Goal: Task Accomplishment & Management: Use online tool/utility

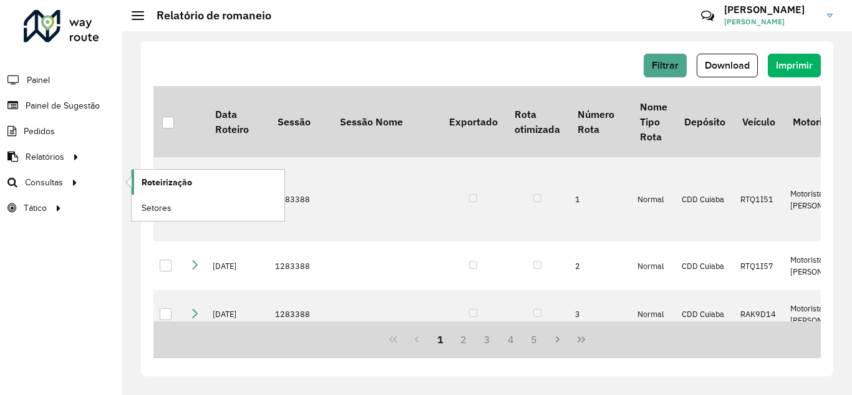
click at [171, 178] on span "Roteirização" at bounding box center [167, 182] width 51 height 13
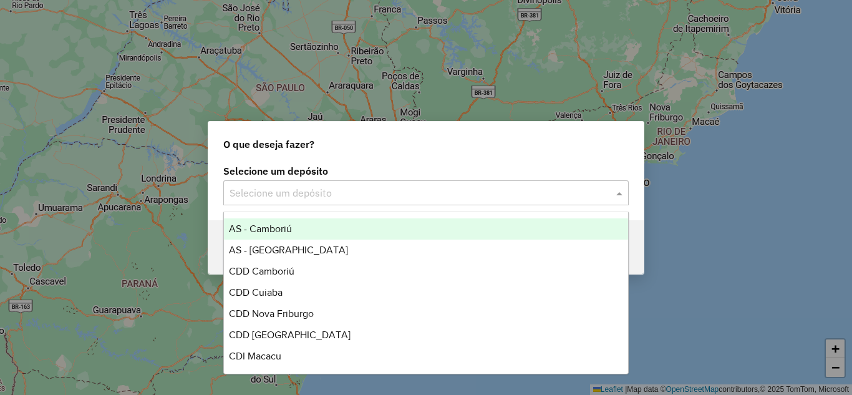
click at [426, 199] on input "text" at bounding box center [414, 193] width 368 height 15
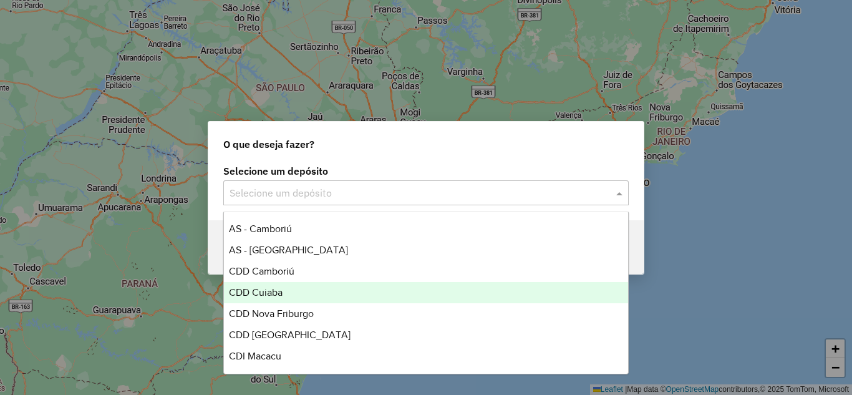
click at [274, 291] on span "CDD Cuiaba" at bounding box center [256, 292] width 54 height 11
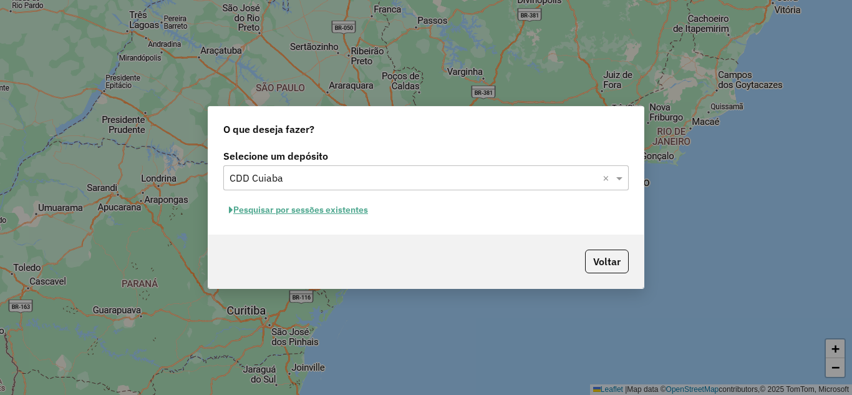
click at [269, 210] on button "Pesquisar por sessões existentes" at bounding box center [298, 209] width 150 height 19
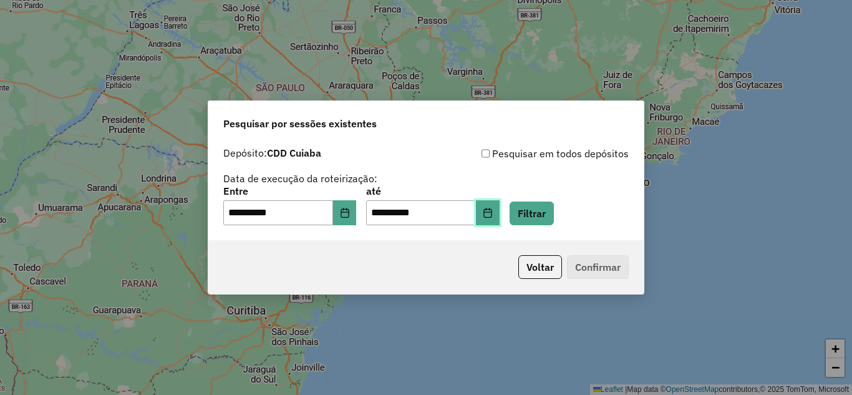
click at [493, 208] on icon "Choose Date" at bounding box center [488, 213] width 10 height 10
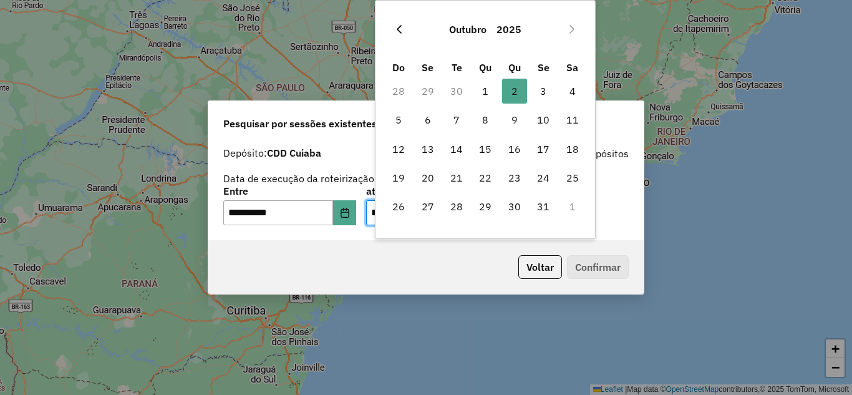
click at [397, 29] on icon "Previous Month" at bounding box center [399, 29] width 10 height 10
click at [542, 178] on span "26" at bounding box center [543, 177] width 25 height 25
type input "**********"
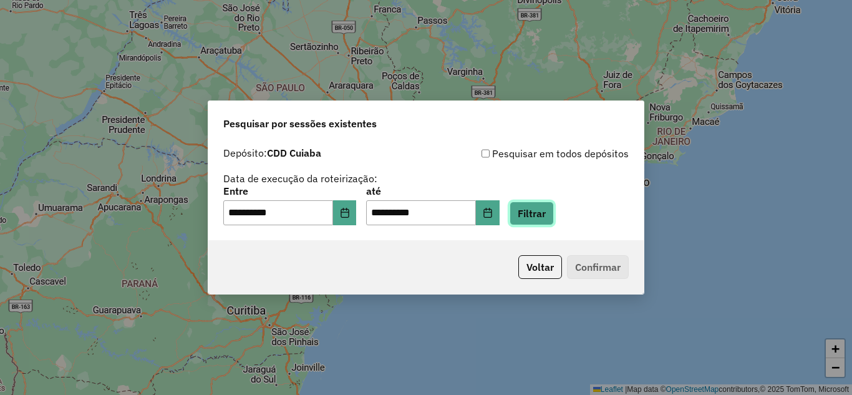
click at [543, 208] on button "Filtrar" at bounding box center [532, 214] width 44 height 24
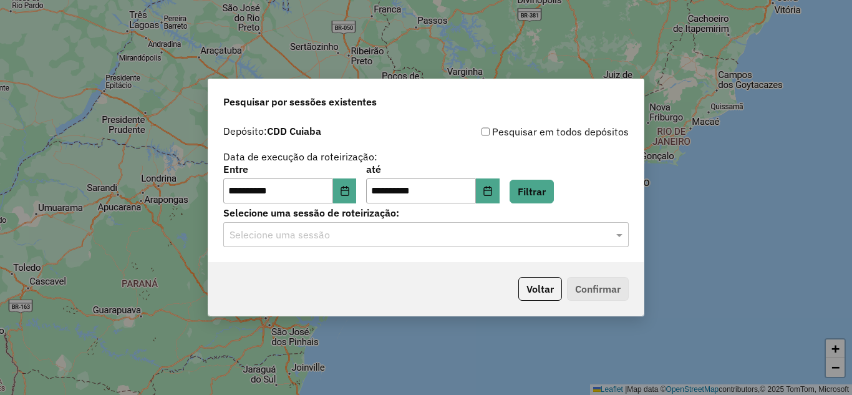
click at [389, 234] on input "text" at bounding box center [414, 235] width 368 height 15
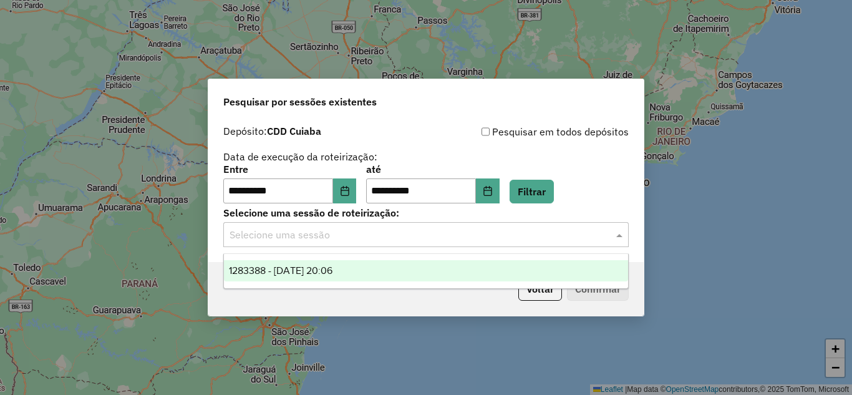
click at [346, 277] on div "1283388 - 26/09/2025 20:06" at bounding box center [426, 270] width 404 height 21
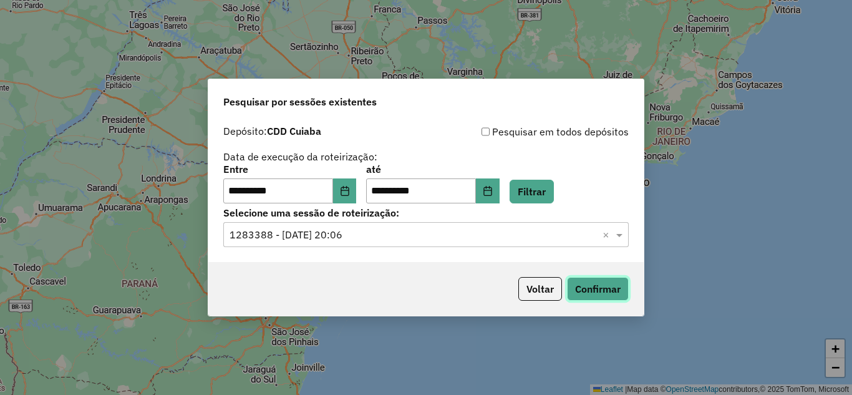
click at [611, 284] on button "Confirmar" at bounding box center [598, 289] width 62 height 24
click at [357, 186] on button "Choose Date" at bounding box center [345, 190] width 24 height 25
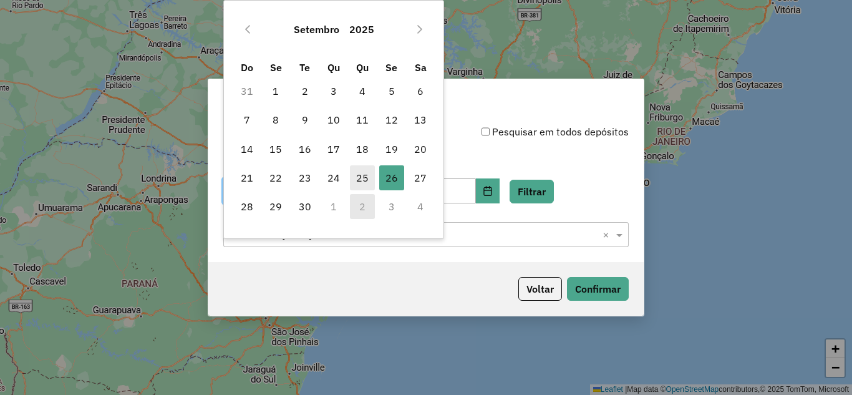
click at [358, 180] on span "25" at bounding box center [362, 177] width 25 height 25
type input "**********"
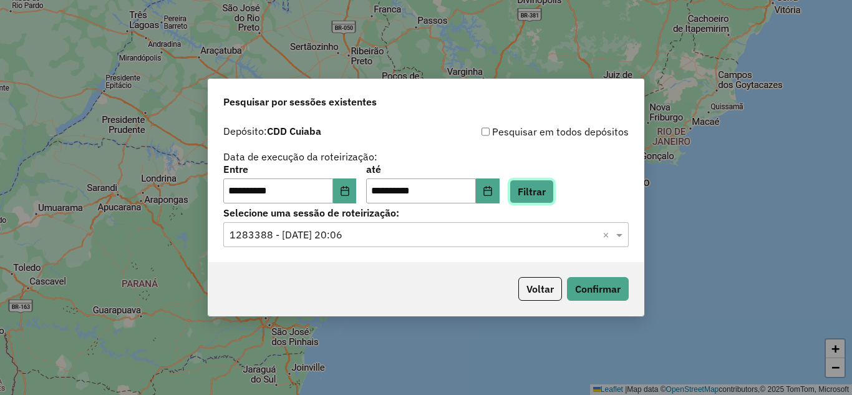
click at [537, 183] on button "Filtrar" at bounding box center [532, 192] width 44 height 24
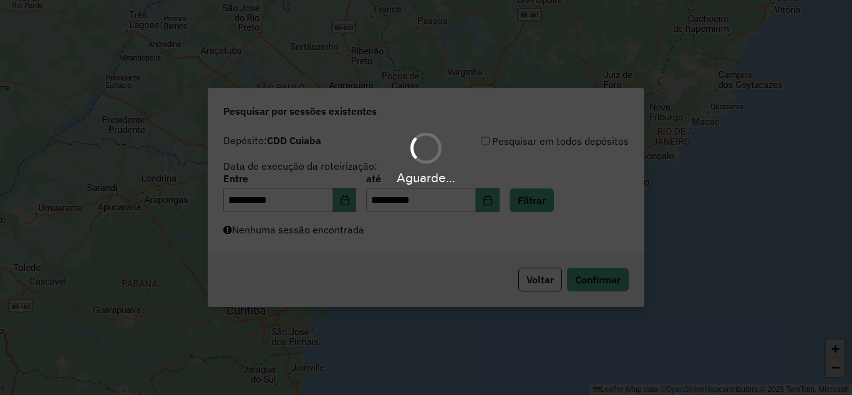
click at [391, 233] on div "Aguarde..." at bounding box center [426, 197] width 852 height 395
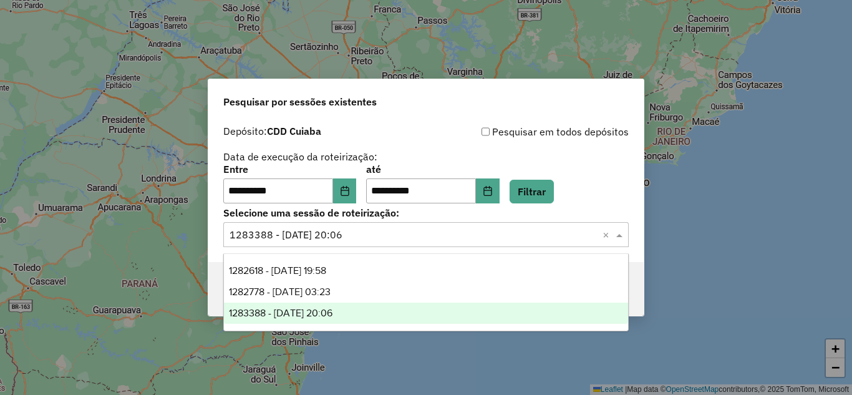
click at [373, 235] on input "text" at bounding box center [414, 235] width 368 height 15
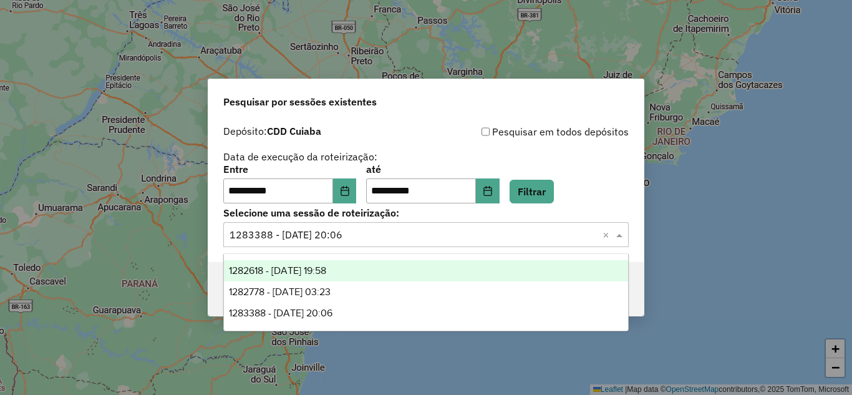
click at [316, 267] on span "1282618 - 25/09/2025 19:58" at bounding box center [277, 270] width 97 height 11
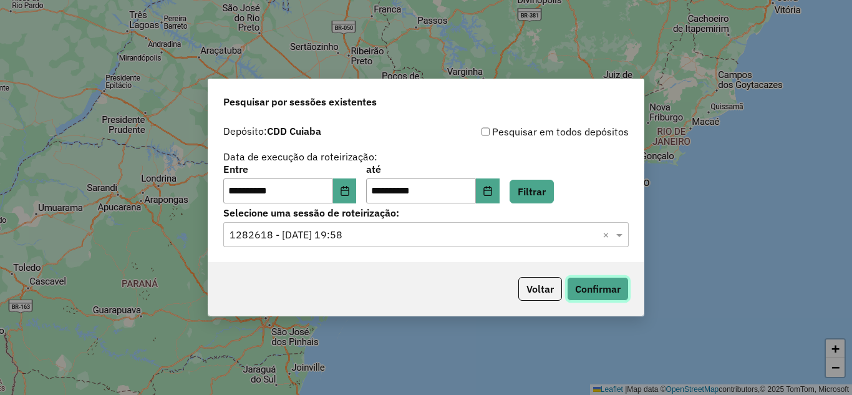
click at [601, 285] on button "Confirmar" at bounding box center [598, 289] width 62 height 24
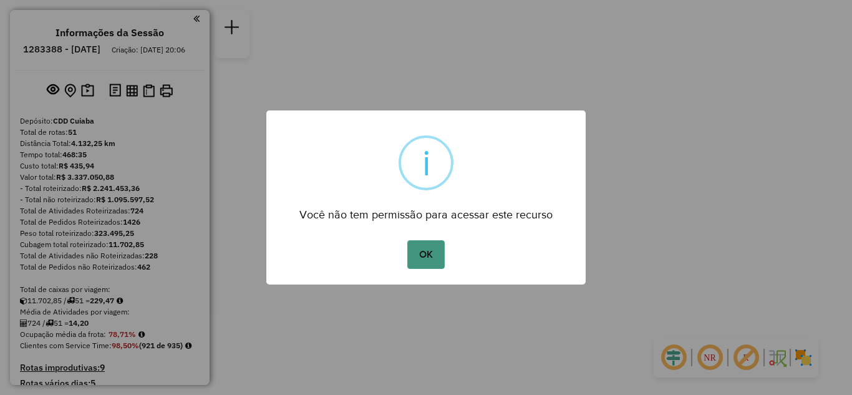
click at [418, 255] on button "OK" at bounding box center [425, 254] width 37 height 29
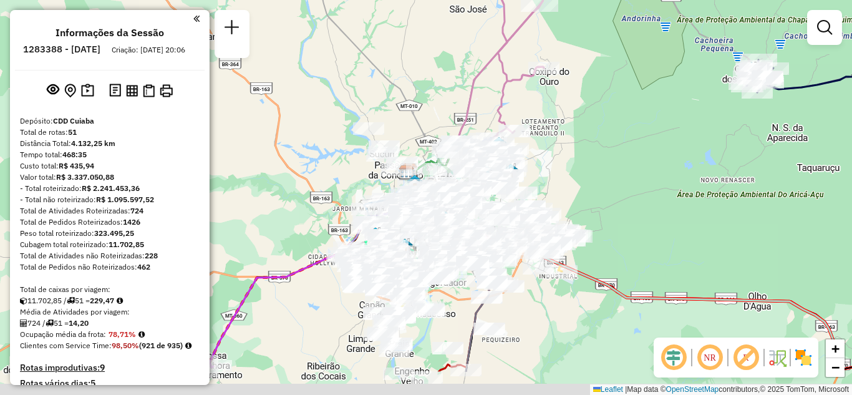
drag, startPoint x: 606, startPoint y: 149, endPoint x: 591, endPoint y: 144, distance: 16.0
click at [596, 142] on div "Janela de atendimento Grade de atendimento Capacidade Transportadoras Veículos …" at bounding box center [426, 197] width 852 height 395
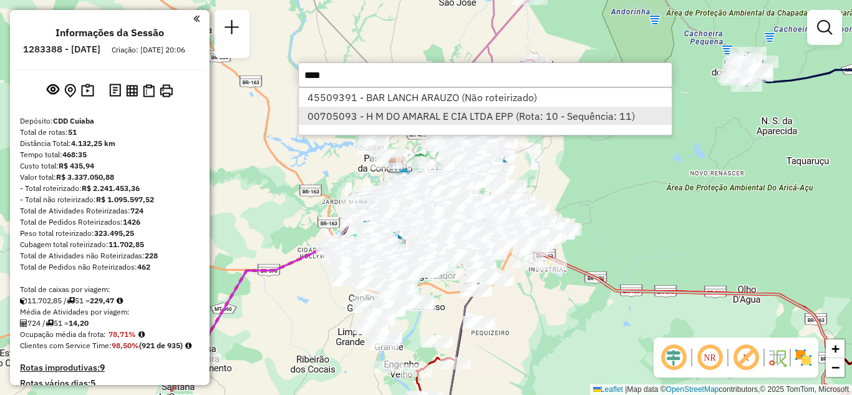
type input "****"
click at [406, 110] on li "00705093 - H M DO AMARAL E CIA LTDA EPP (Rota: 10 - Sequência: 11)" at bounding box center [485, 116] width 373 height 19
select select "**********"
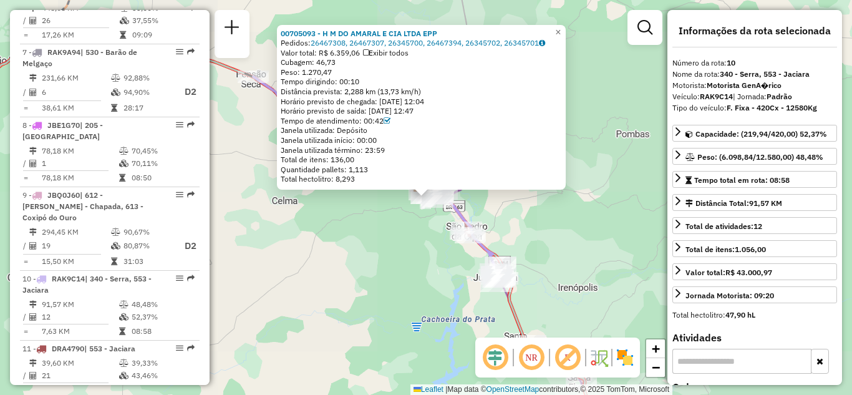
scroll to position [1182, 0]
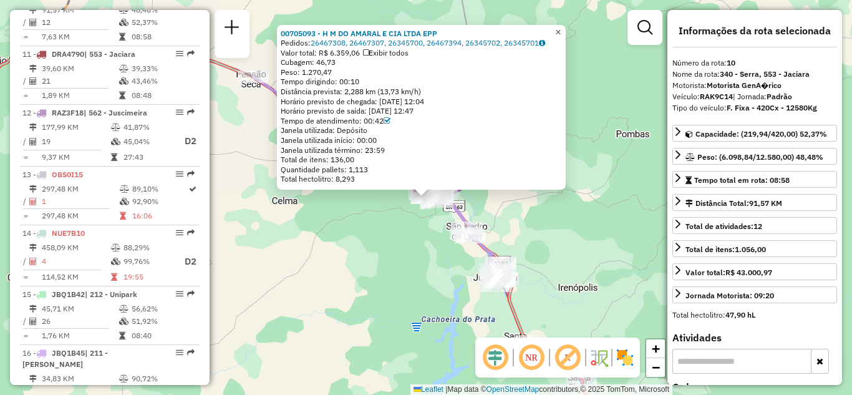
click at [561, 27] on span "×" at bounding box center [558, 32] width 6 height 11
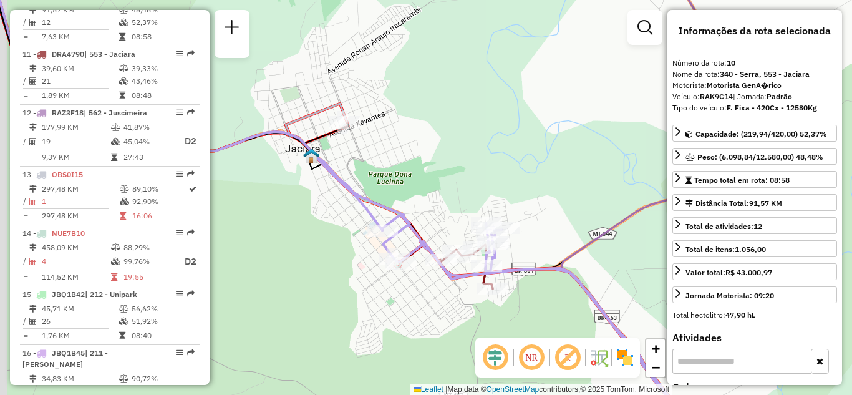
drag, startPoint x: 344, startPoint y: 191, endPoint x: 427, endPoint y: 205, distance: 83.5
click at [427, 205] on div "Janela de atendimento Grade de atendimento Capacidade Transportadoras Veículos …" at bounding box center [426, 197] width 852 height 395
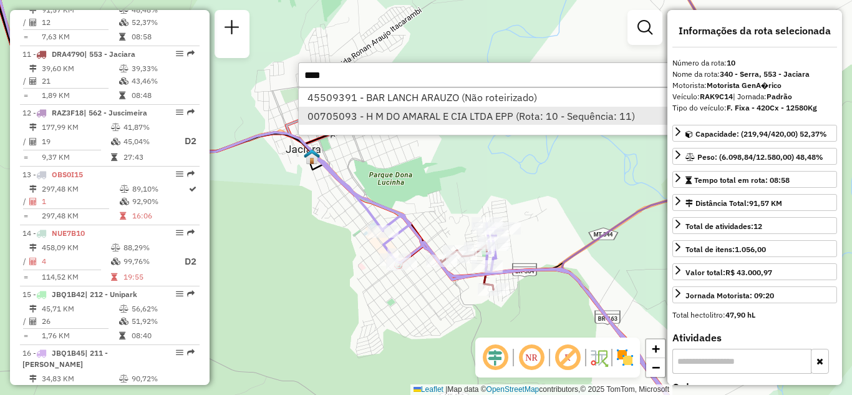
type input "****"
click at [385, 114] on li "00705093 - H M DO AMARAL E CIA LTDA EPP (Rota: 10 - Sequência: 11)" at bounding box center [485, 116] width 373 height 19
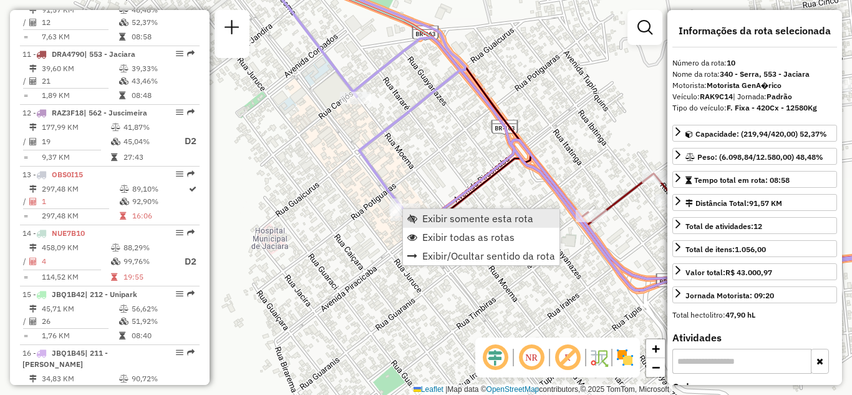
click at [430, 220] on span "Exibir somente esta rota" at bounding box center [477, 218] width 111 height 10
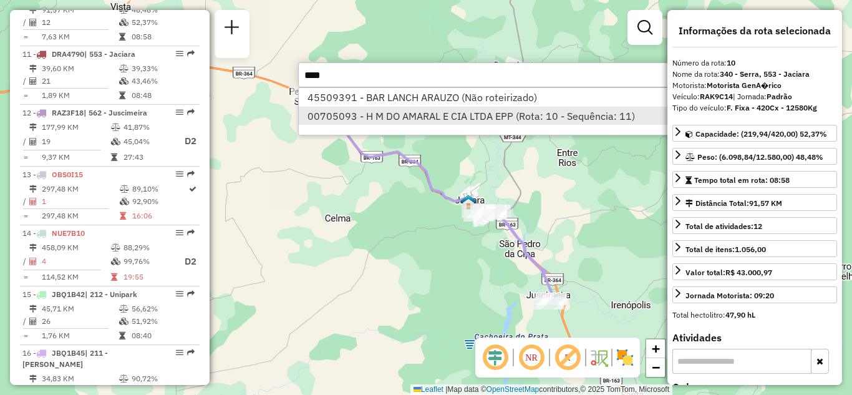
type input "****"
click at [404, 118] on li "00705093 - H M DO AMARAL E CIA LTDA EPP (Rota: 10 - Sequência: 11)" at bounding box center [485, 116] width 373 height 19
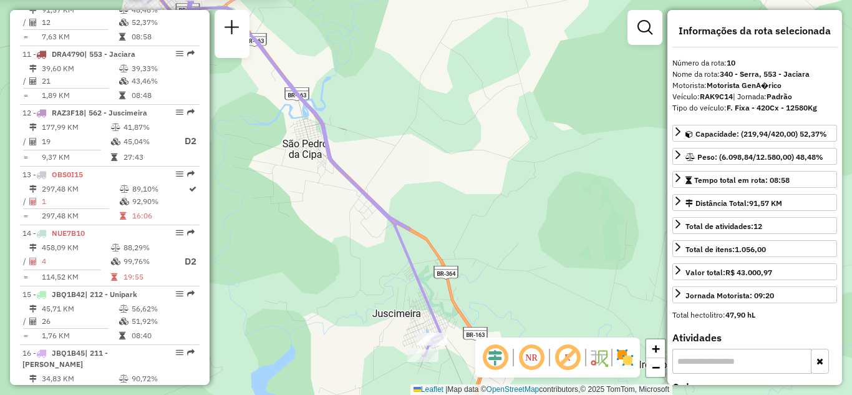
drag, startPoint x: 414, startPoint y: 152, endPoint x: 513, endPoint y: 251, distance: 139.9
click at [512, 247] on div "00705093 - H M DO AMARAL E CIA LTDA EPP Pedidos: 26467308, 26467307, 26345700, …" at bounding box center [426, 197] width 852 height 395
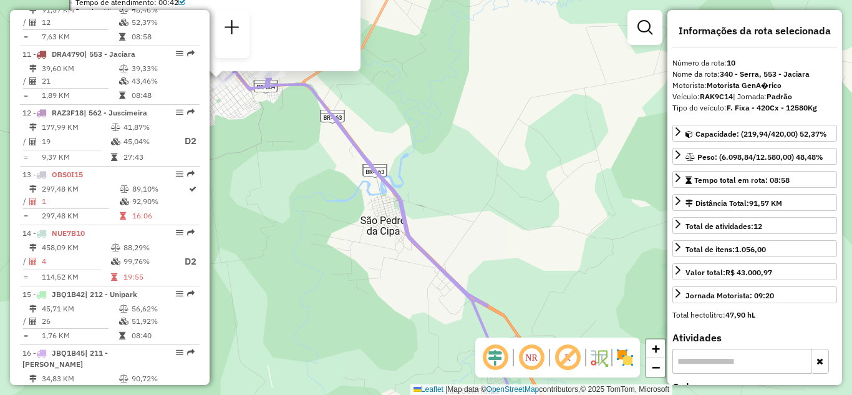
drag, startPoint x: 366, startPoint y: 194, endPoint x: 440, endPoint y: 278, distance: 111.4
click at [440, 278] on div "00705093 - H M DO AMARAL E CIA LTDA EPP Pedidos: 26467308, 26467307, 26345700, …" at bounding box center [426, 197] width 852 height 395
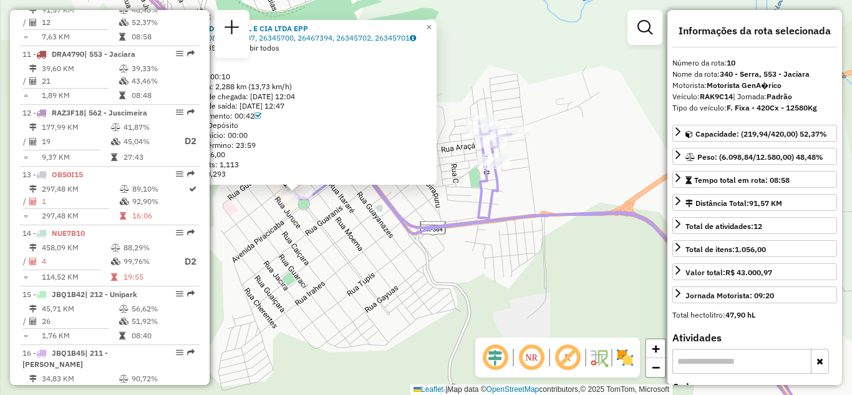
drag, startPoint x: 514, startPoint y: 89, endPoint x: 510, endPoint y: 190, distance: 101.2
click at [524, 195] on div "Rota 10 - Placa RAK9C14 00710221 - 57.310.388 [PERSON_NAME] 00705093 - H M DO A…" at bounding box center [426, 197] width 852 height 395
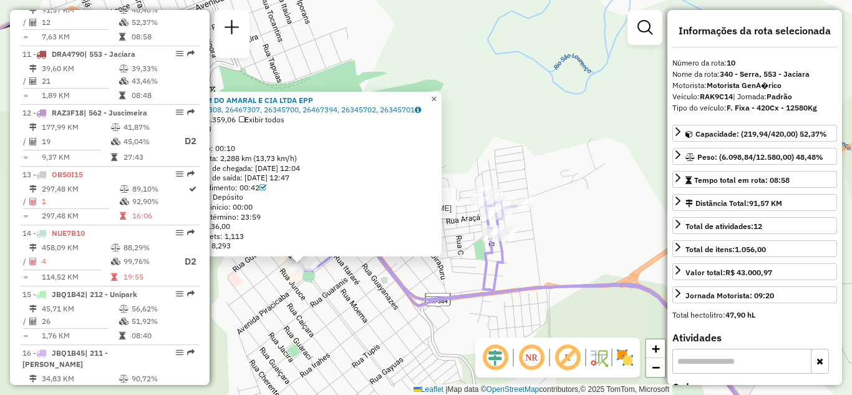
click at [437, 94] on span "×" at bounding box center [434, 99] width 6 height 11
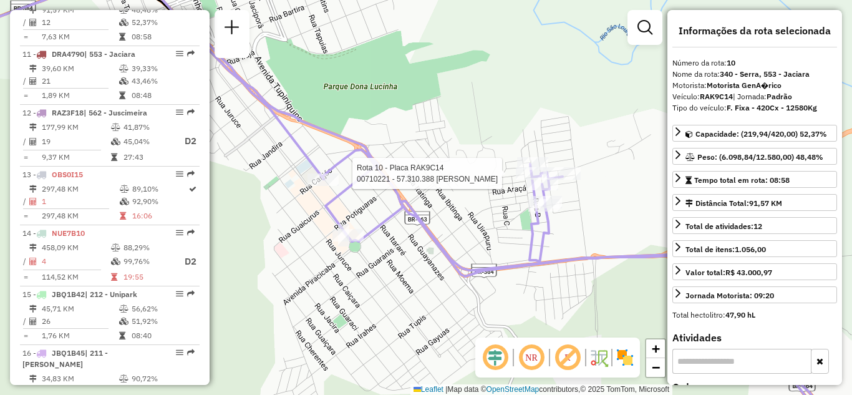
drag, startPoint x: 448, startPoint y: 188, endPoint x: 530, endPoint y: 110, distance: 113.0
click at [531, 109] on div "Rota 10 - Placa RAK9C14 00710221 - 57.310.388 [PERSON_NAME] de atendimento Grad…" at bounding box center [426, 197] width 852 height 395
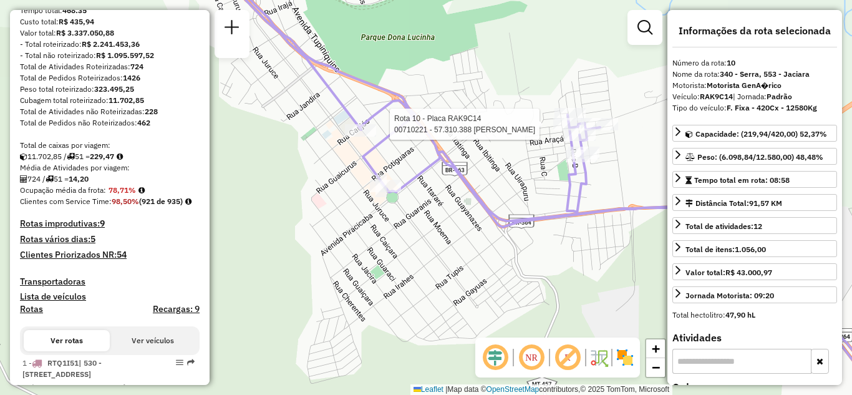
scroll to position [0, 0]
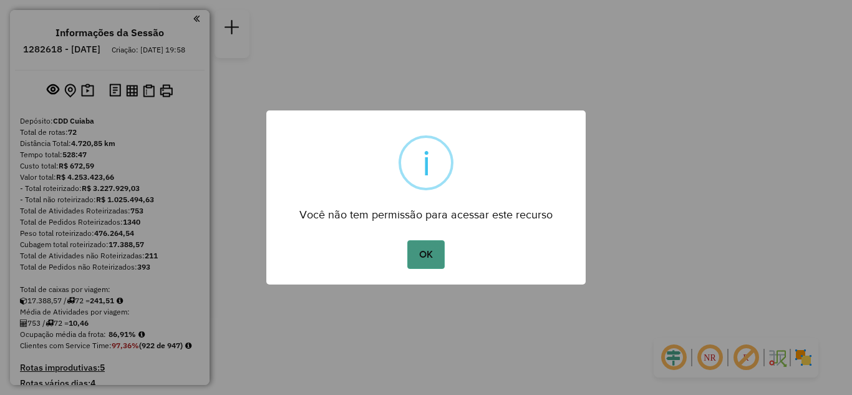
click at [429, 246] on button "OK" at bounding box center [425, 254] width 37 height 29
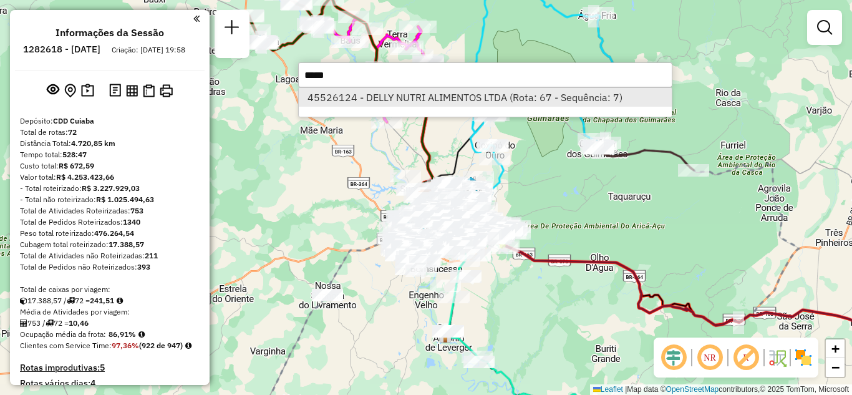
type input "*****"
click at [399, 94] on li "45526124 - DELLY NUTRI ALIMENTOS LTDA (Rota: 67 - Sequência: 7)" at bounding box center [485, 97] width 373 height 19
select select "**********"
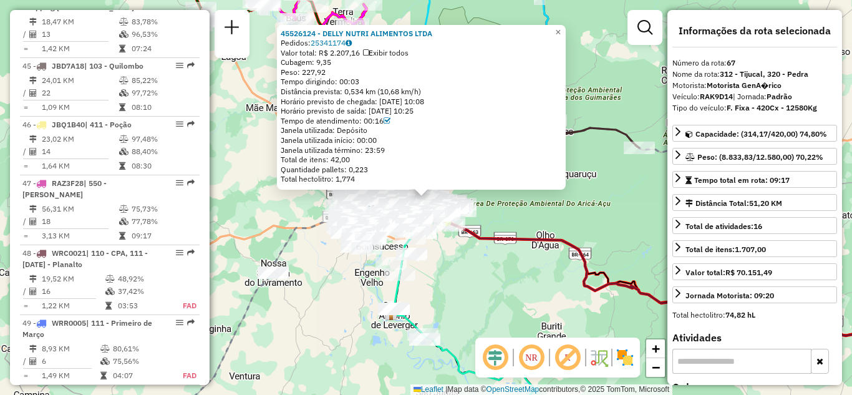
scroll to position [4989, 0]
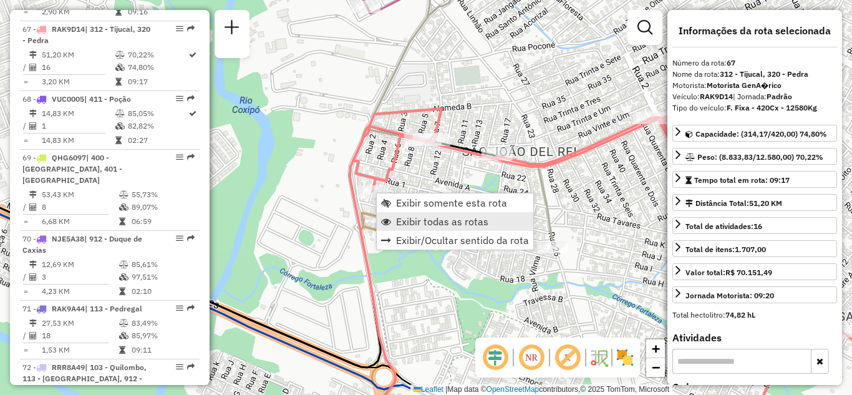
click at [424, 213] on link "Exibir todas as rotas" at bounding box center [455, 221] width 157 height 19
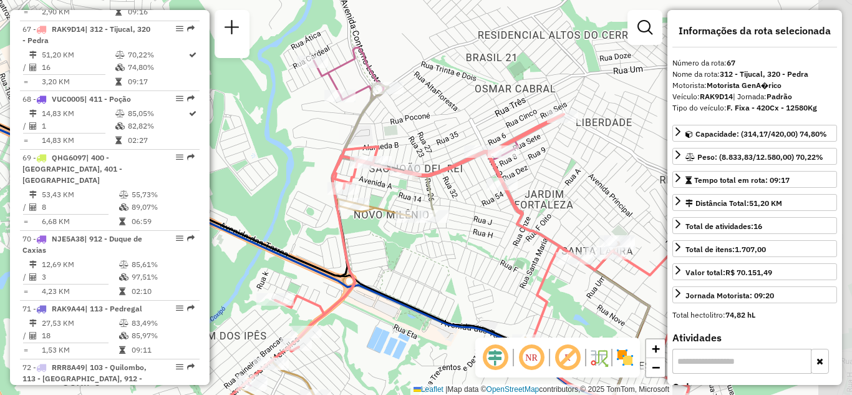
drag, startPoint x: 488, startPoint y: 205, endPoint x: 450, endPoint y: 205, distance: 38.1
click at [450, 205] on div "Janela de atendimento Grade de atendimento Capacidade Transportadoras Veículos …" at bounding box center [426, 197] width 852 height 395
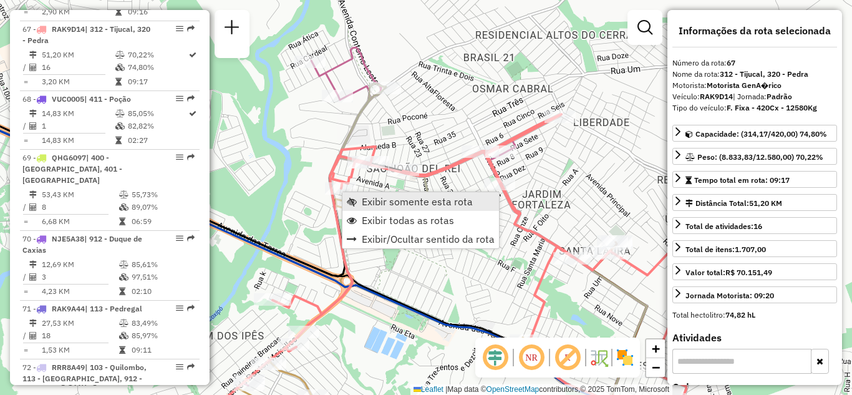
click at [374, 203] on span "Exibir somente esta rota" at bounding box center [417, 202] width 111 height 10
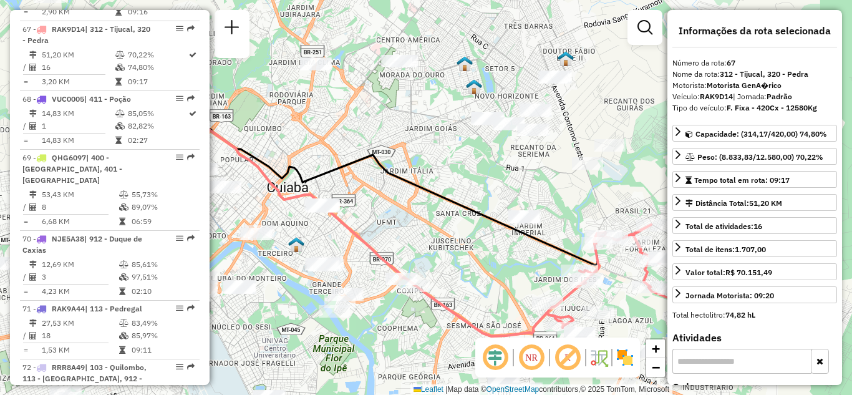
click at [532, 359] on em at bounding box center [532, 358] width 30 height 30
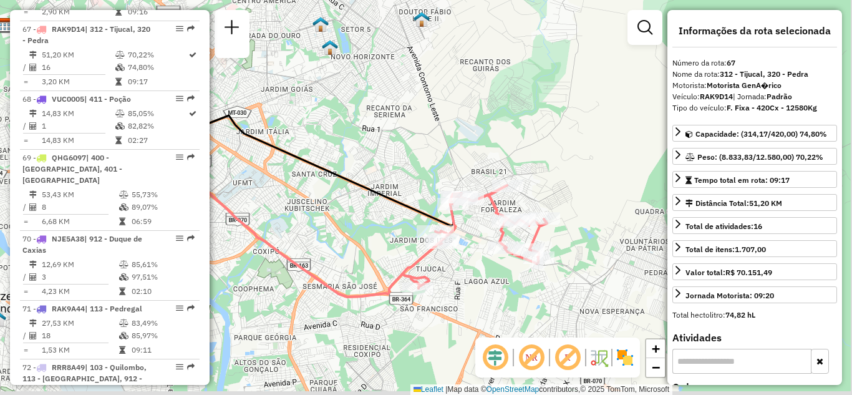
drag, startPoint x: 444, startPoint y: 203, endPoint x: 394, endPoint y: 192, distance: 51.2
click at [394, 192] on div "Janela de atendimento Grade de atendimento Capacidade Transportadoras Veículos …" at bounding box center [426, 197] width 852 height 395
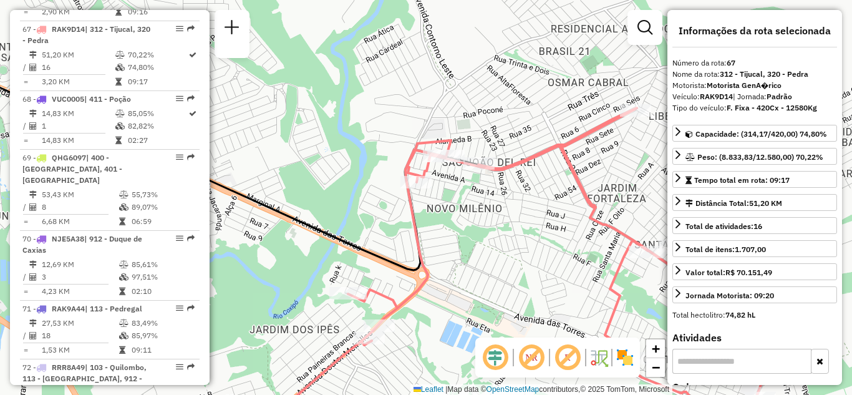
click at [404, 239] on div "Rota 67 - Placa RAK9D14 45526124 - DELLY NUTRI ALIMENTOS LTDA Janela de atendim…" at bounding box center [426, 197] width 852 height 395
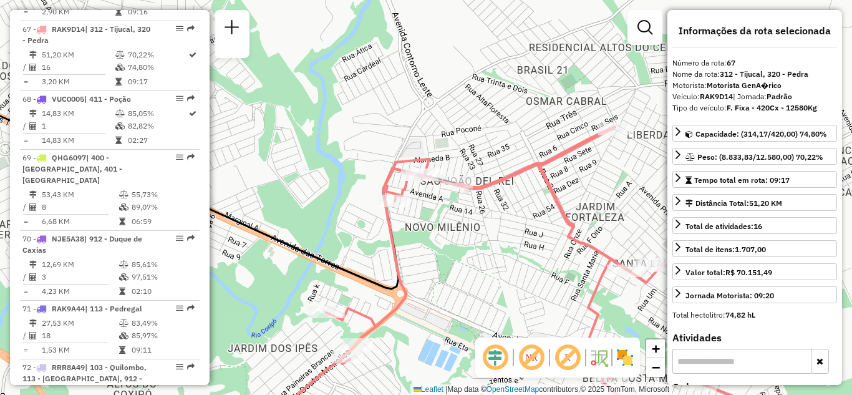
click at [392, 262] on div "Rota 67 - Placa RAK9D14 45526124 - DELLY NUTRI ALIMENTOS LTDA Janela de atendim…" at bounding box center [426, 197] width 852 height 395
